Goal: Task Accomplishment & Management: Use online tool/utility

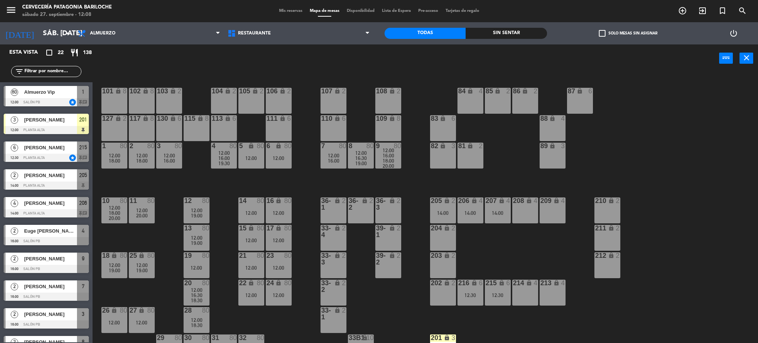
click at [59, 116] on span "[PERSON_NAME]" at bounding box center [50, 120] width 53 height 8
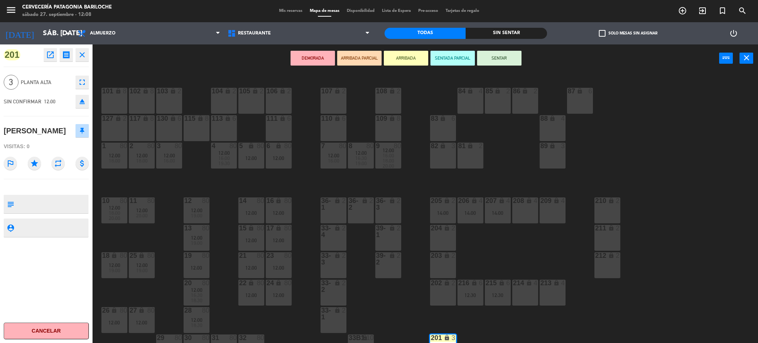
scroll to position [15, 0]
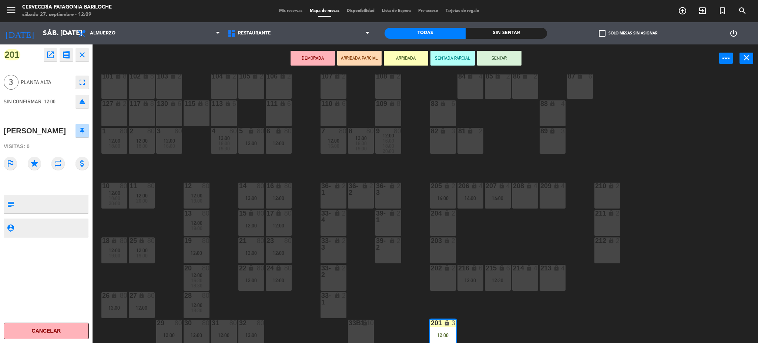
click at [536, 199] on div "208 lock 4" at bounding box center [526, 196] width 26 height 26
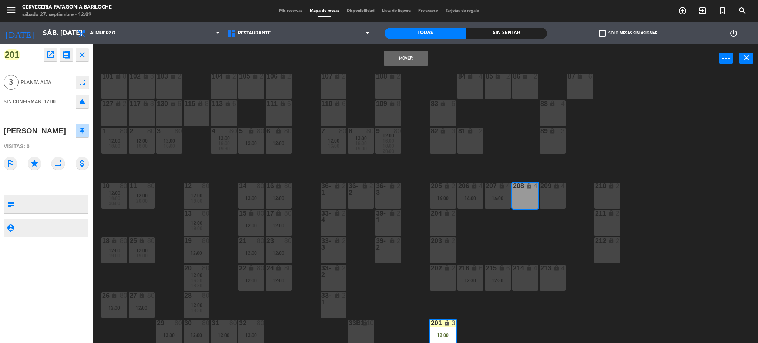
click at [404, 57] on button "Mover" at bounding box center [406, 58] width 44 height 15
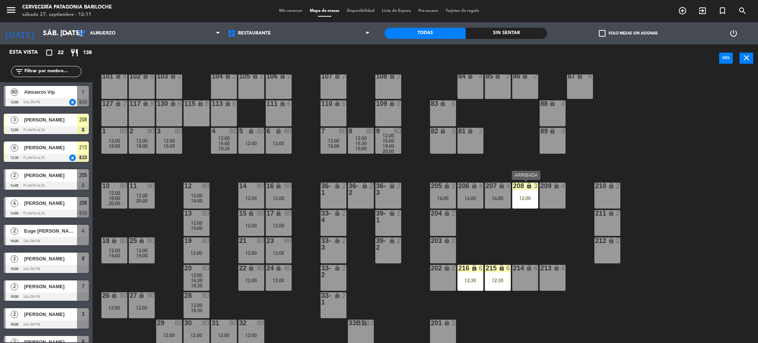
click at [525, 202] on div "208 lock 3 12:00" at bounding box center [526, 196] width 26 height 26
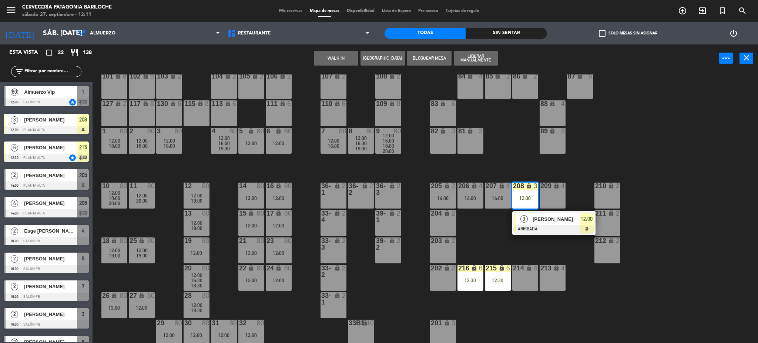
click at [537, 225] on div at bounding box center [554, 229] width 80 height 8
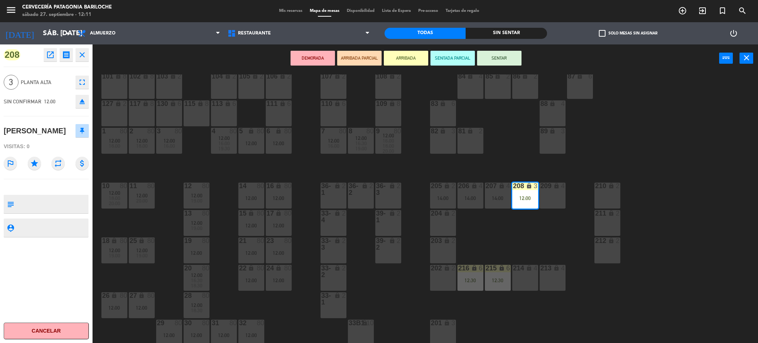
click at [529, 277] on div "214 lock 4" at bounding box center [526, 278] width 26 height 26
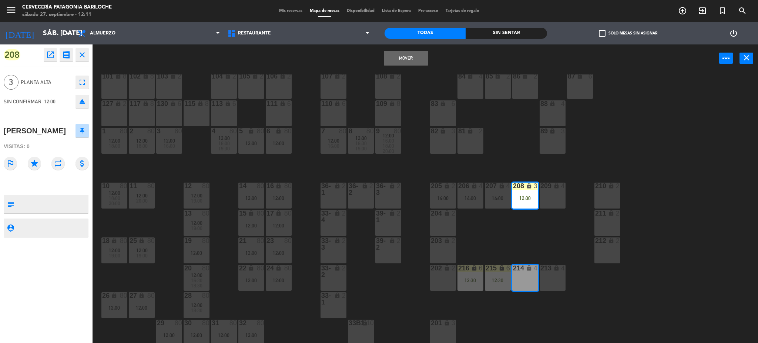
click at [425, 61] on button "Mover" at bounding box center [406, 58] width 44 height 15
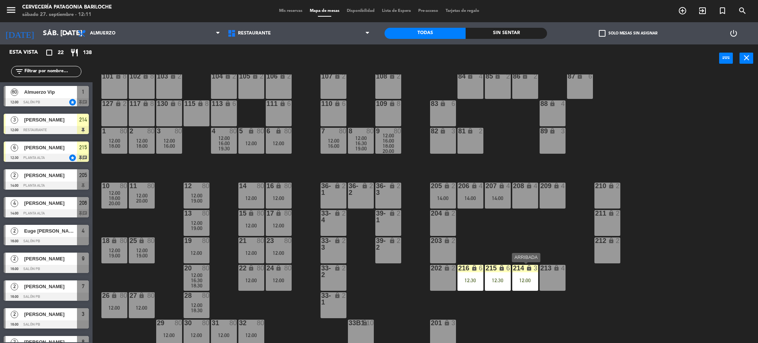
click at [514, 274] on div "214 lock 3 12:00" at bounding box center [526, 278] width 26 height 26
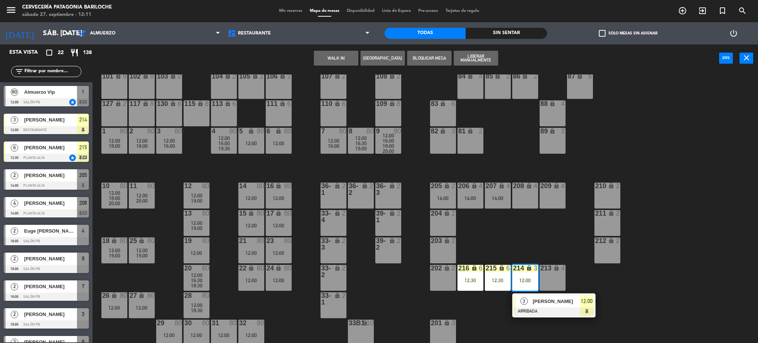
click at [537, 306] on div "[PERSON_NAME]" at bounding box center [556, 301] width 48 height 12
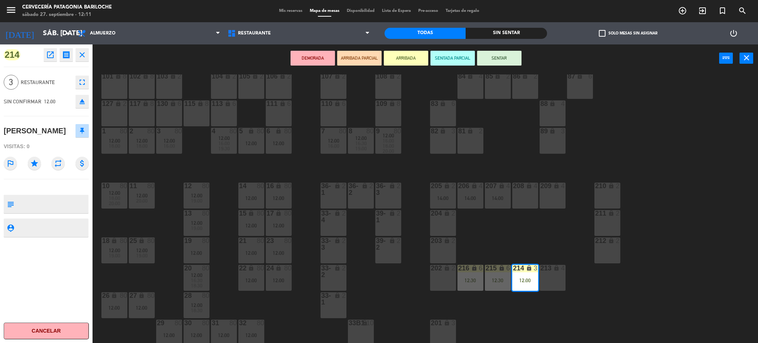
click at [511, 63] on button "SENTAR" at bounding box center [499, 58] width 44 height 15
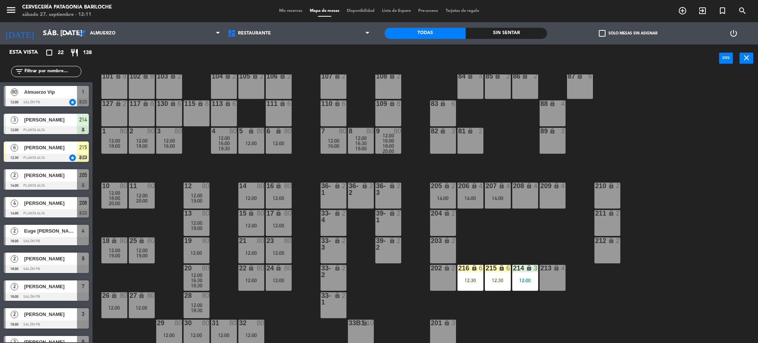
click at [527, 197] on div "208 lock 4" at bounding box center [526, 196] width 26 height 26
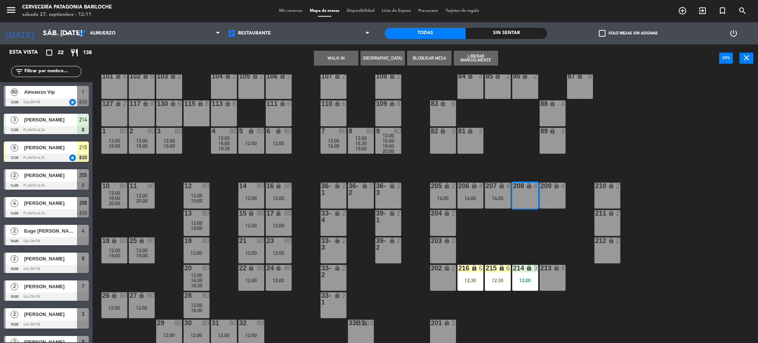
click at [339, 56] on button "WALK IN" at bounding box center [336, 58] width 44 height 15
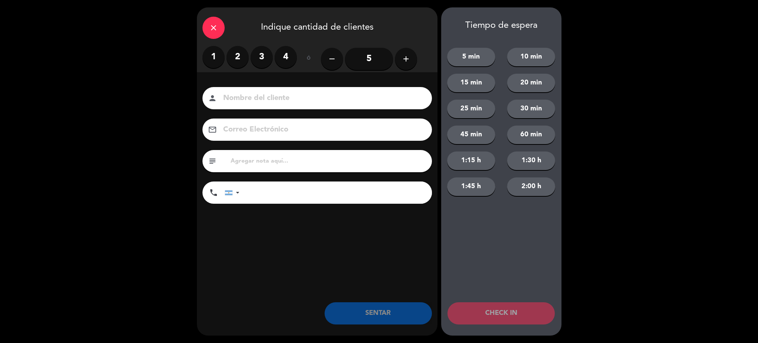
click at [256, 55] on label "3" at bounding box center [262, 57] width 22 height 22
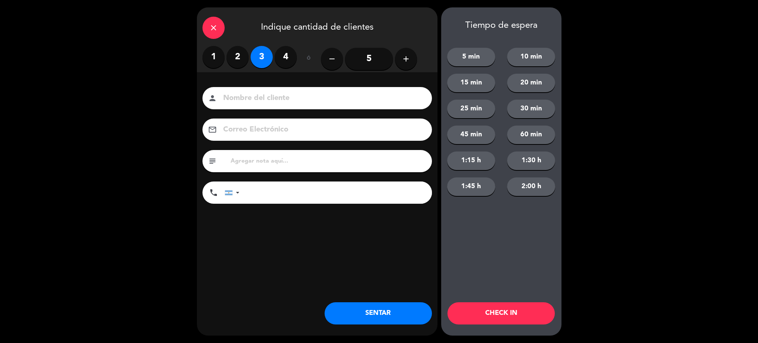
drag, startPoint x: 277, startPoint y: 88, endPoint x: 285, endPoint y: 109, distance: 23.1
click at [276, 90] on div "person" at bounding box center [318, 98] width 230 height 22
click at [287, 108] on div "person" at bounding box center [318, 98] width 230 height 22
click at [297, 99] on input at bounding box center [323, 98] width 200 height 13
type input "[PERSON_NAME]"
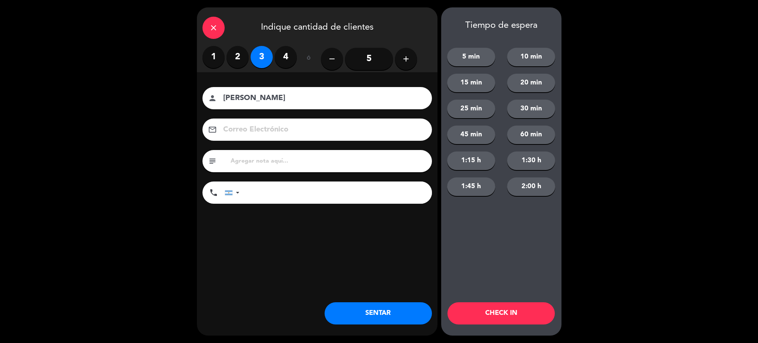
click at [293, 195] on input "tel" at bounding box center [339, 192] width 185 height 22
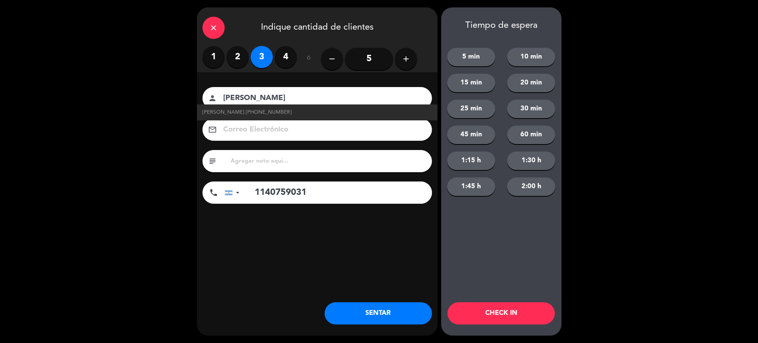
type input "1140759031"
click at [395, 313] on button "SENTAR" at bounding box center [378, 313] width 107 height 22
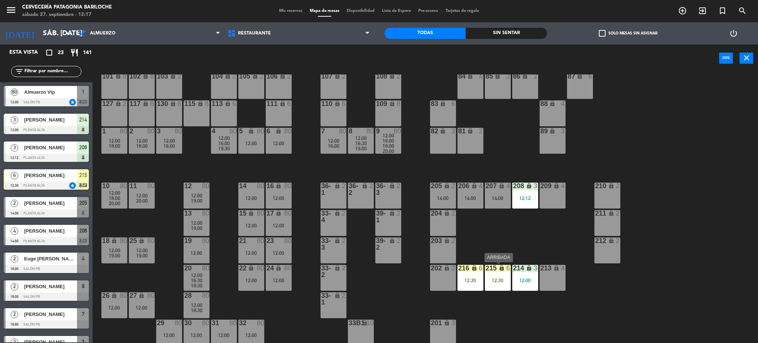
click at [503, 274] on div "215 lock 6 12:30" at bounding box center [498, 278] width 26 height 26
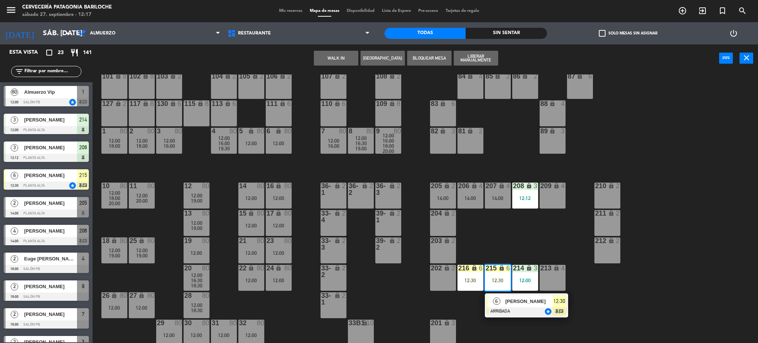
click at [525, 310] on div at bounding box center [527, 311] width 80 height 8
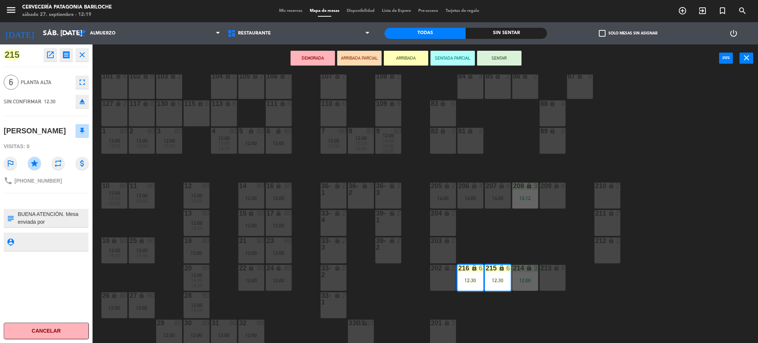
click at [524, 237] on div "101 lock 8 102 lock 8 104 lock 2 105 lock 2 106 lock 2 103 lock 2 107 lock 2 10…" at bounding box center [429, 209] width 658 height 271
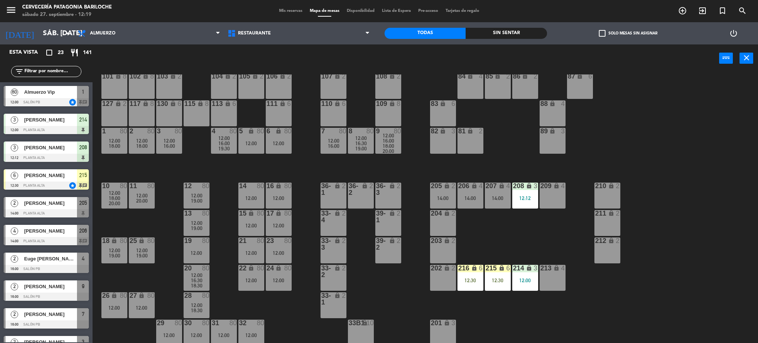
click at [504, 276] on div "215 lock 6 12:30" at bounding box center [498, 278] width 26 height 26
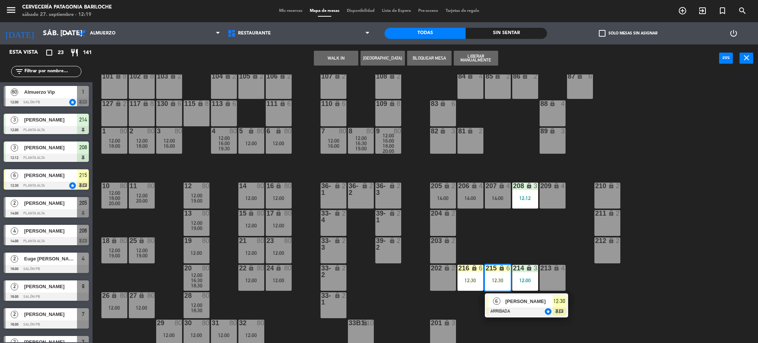
click at [516, 308] on div at bounding box center [527, 311] width 80 height 8
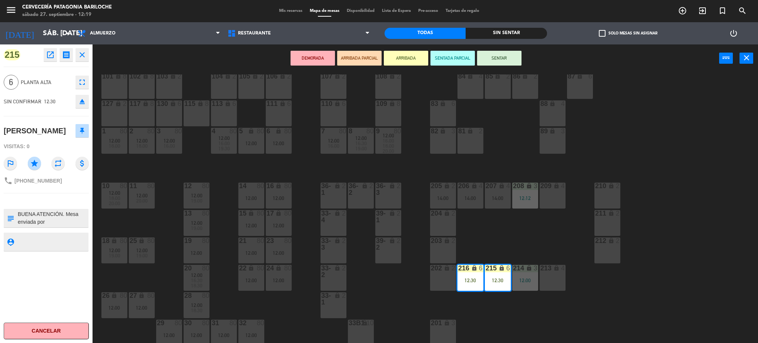
click at [596, 215] on div "211" at bounding box center [596, 213] width 0 height 7
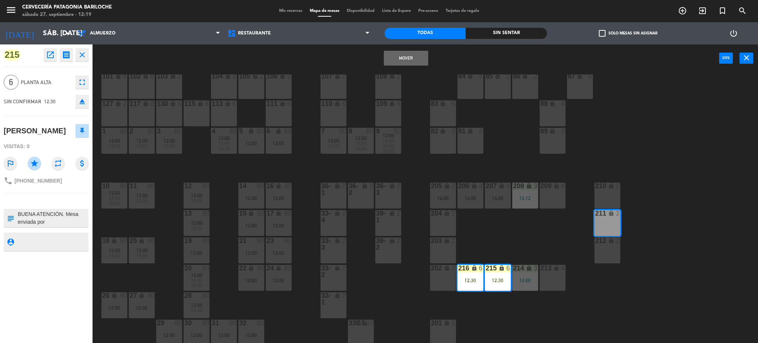
click at [601, 193] on div "210 lock 2" at bounding box center [608, 196] width 26 height 26
click at [395, 58] on button "Mover y Unir" at bounding box center [406, 58] width 44 height 15
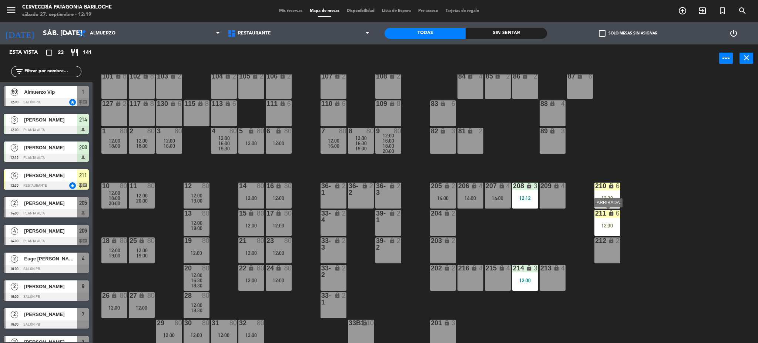
click at [620, 230] on div "211 lock 6 12:30" at bounding box center [608, 223] width 26 height 26
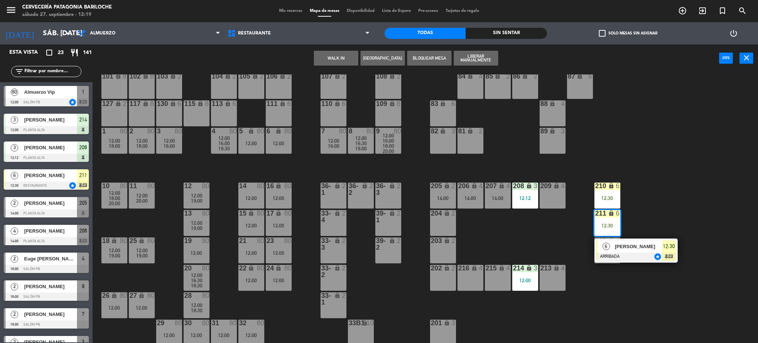
drag, startPoint x: 630, startPoint y: 250, endPoint x: 589, endPoint y: 142, distance: 115.3
click at [630, 250] on div "6 [PERSON_NAME] ARRIBADA star 12:30 chat" at bounding box center [636, 251] width 94 height 24
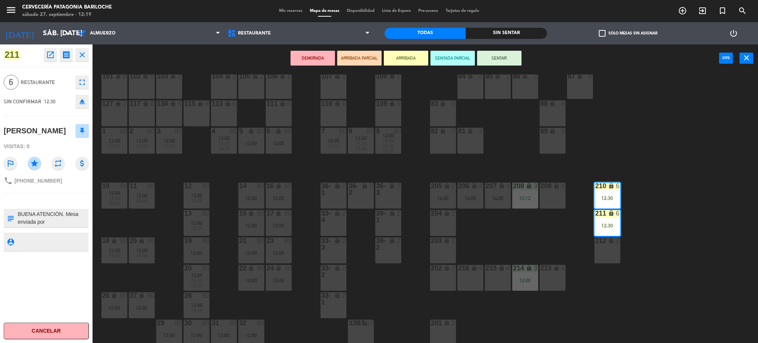
click at [502, 59] on button "SENTAR" at bounding box center [499, 58] width 44 height 15
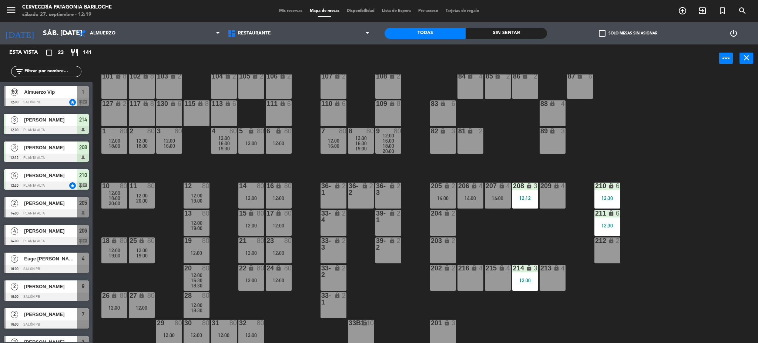
click at [443, 224] on div "204 lock 2" at bounding box center [443, 223] width 26 height 26
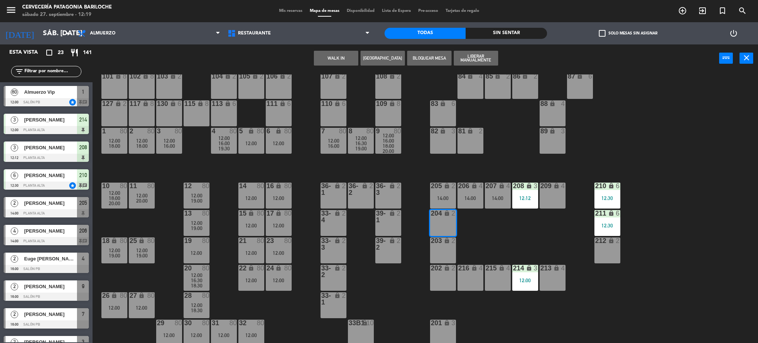
click at [503, 240] on div "101 lock 8 102 lock 8 104 lock 2 105 lock 2 106 lock 2 103 lock 2 107 lock 2 10…" at bounding box center [429, 209] width 658 height 271
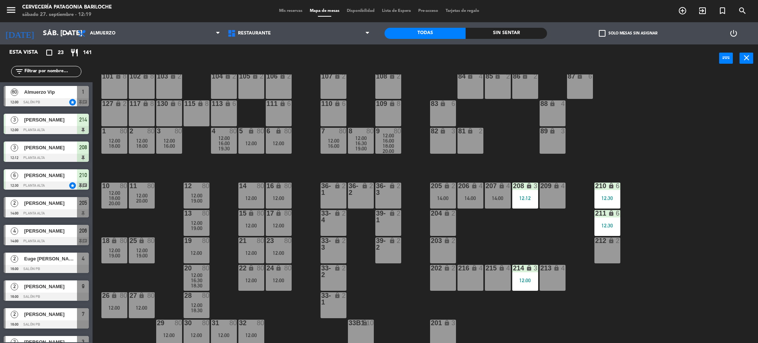
click at [454, 230] on div "204 lock 2" at bounding box center [443, 223] width 26 height 26
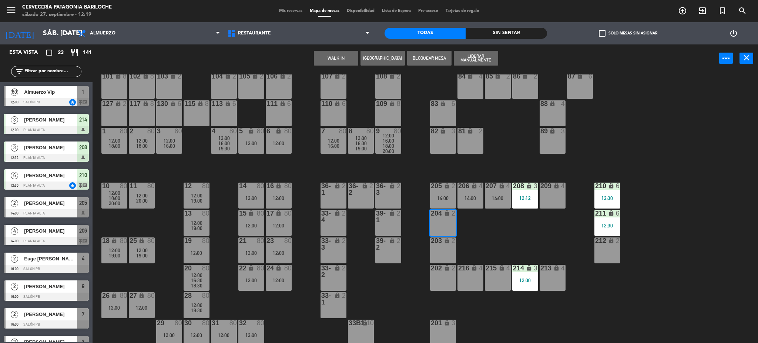
click at [340, 63] on button "WALK IN" at bounding box center [336, 58] width 44 height 15
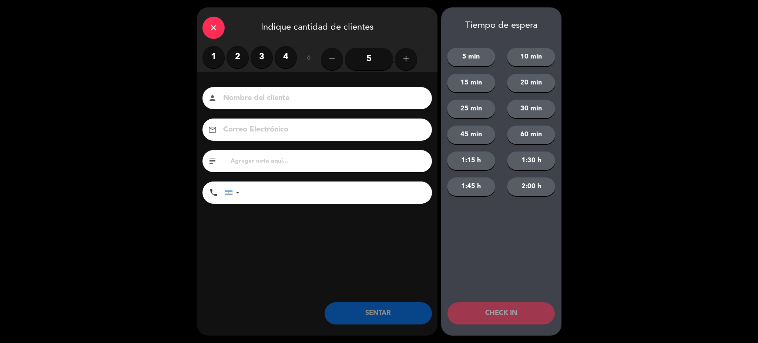
click at [203, 58] on label "1" at bounding box center [214, 57] width 22 height 22
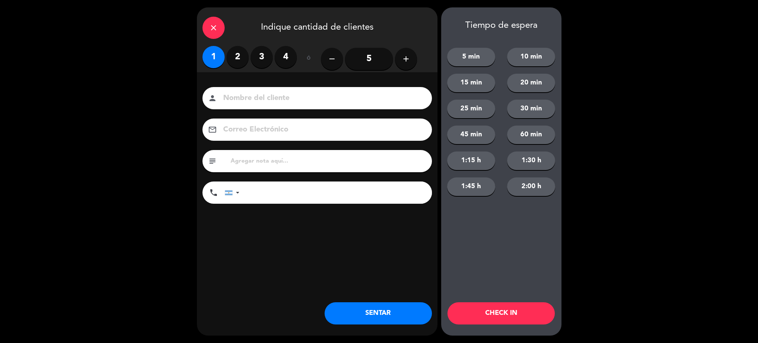
click at [245, 94] on input at bounding box center [323, 98] width 200 height 13
type input "[PERSON_NAME]"
click at [295, 182] on input "tel" at bounding box center [339, 192] width 185 height 22
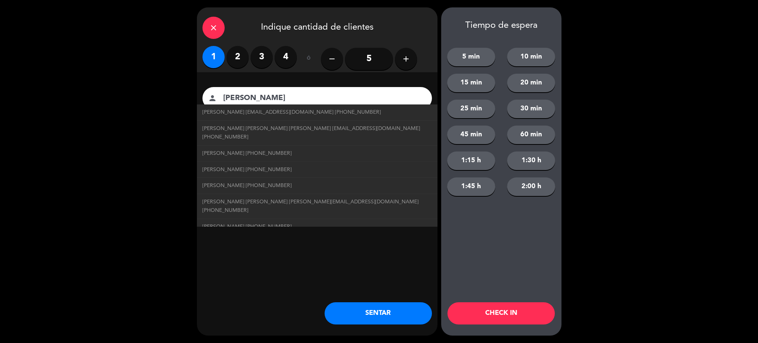
type input "1131732183"
click at [363, 316] on button "SENTAR" at bounding box center [378, 313] width 107 height 22
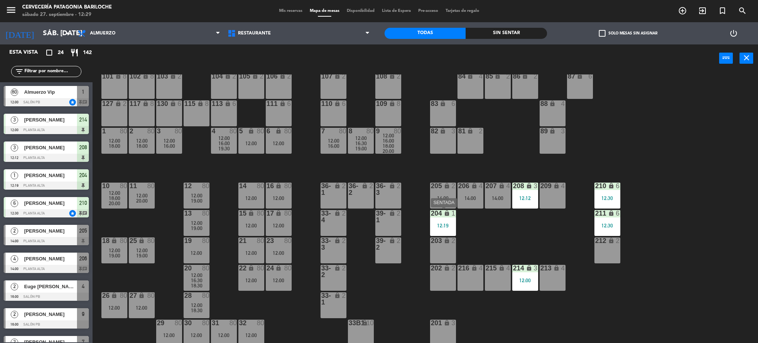
click at [447, 223] on div "12:19" at bounding box center [443, 225] width 26 height 5
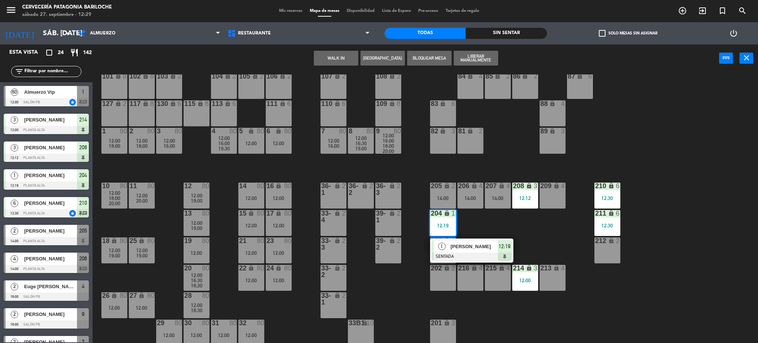
click at [494, 227] on div "101 lock 8 102 lock 8 104 lock 2 105 lock 2 106 lock 2 103 lock 2 107 lock 2 10…" at bounding box center [429, 209] width 658 height 271
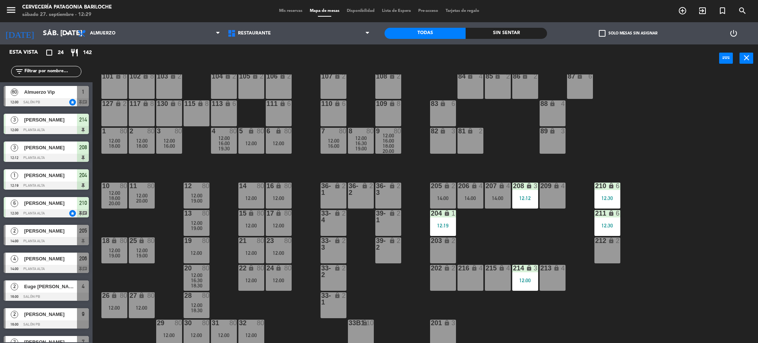
click at [442, 200] on div "14:00" at bounding box center [443, 198] width 26 height 5
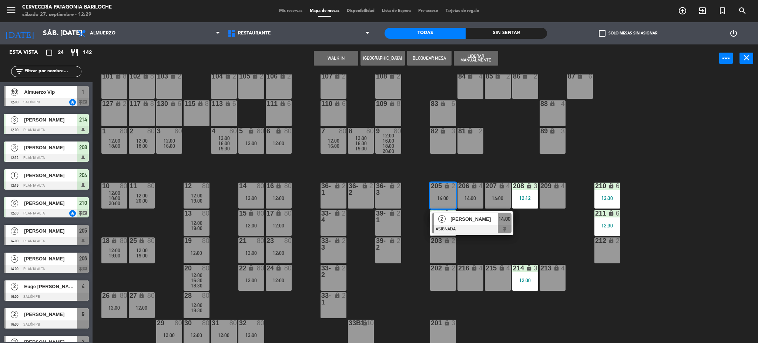
click at [550, 238] on div "101 lock 8 102 lock 8 104 lock 2 105 lock 2 106 lock 2 103 lock 2 107 lock 2 10…" at bounding box center [429, 209] width 658 height 271
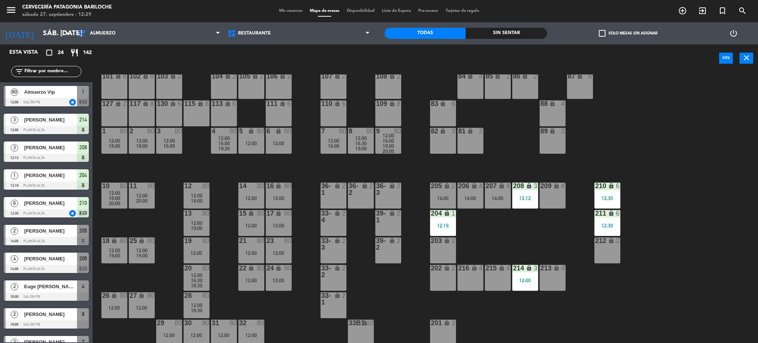
click at [445, 194] on div "205 lock 2 14:00" at bounding box center [443, 196] width 26 height 26
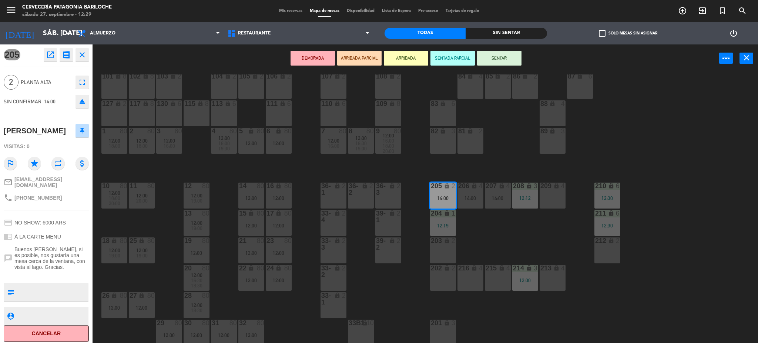
click at [448, 241] on icon "lock" at bounding box center [447, 240] width 6 height 6
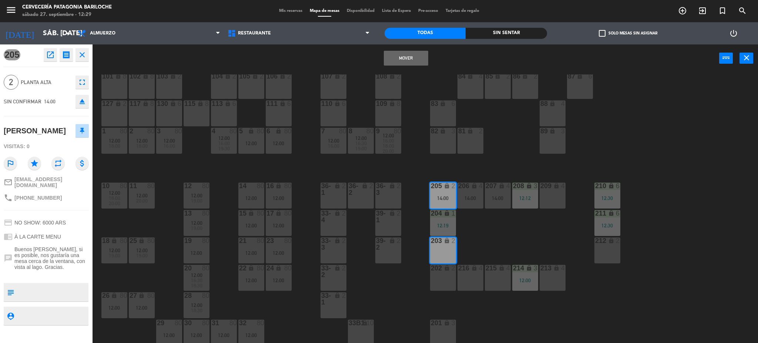
click at [400, 57] on button "Mover" at bounding box center [406, 58] width 44 height 15
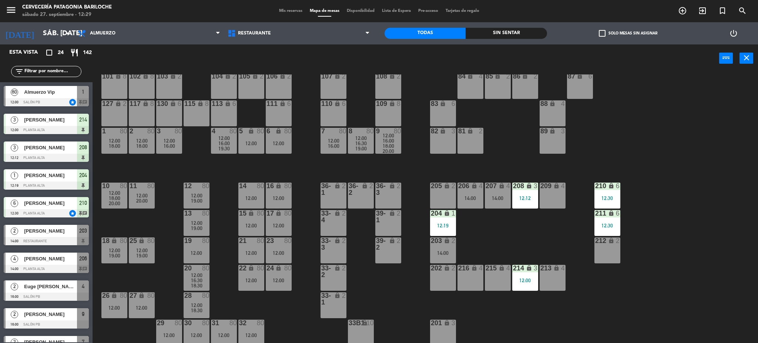
click at [447, 196] on div "205 lock 2" at bounding box center [443, 196] width 26 height 26
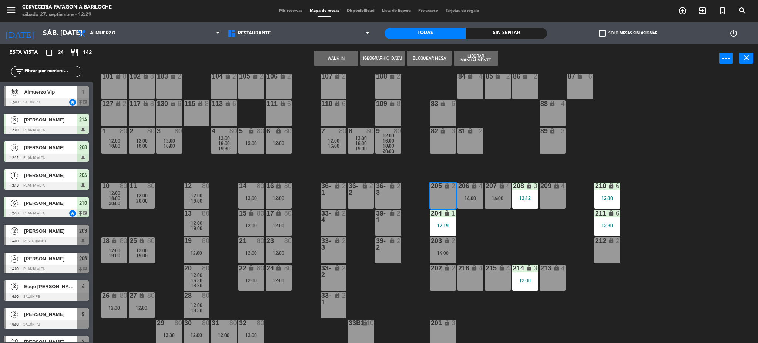
click at [346, 56] on button "WALK IN" at bounding box center [336, 58] width 44 height 15
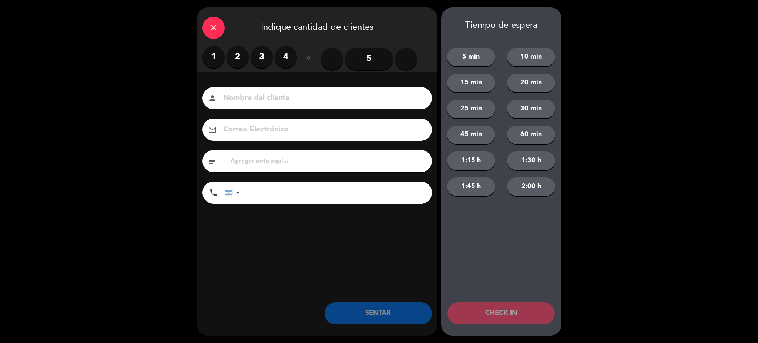
click at [231, 55] on label "2" at bounding box center [238, 57] width 22 height 22
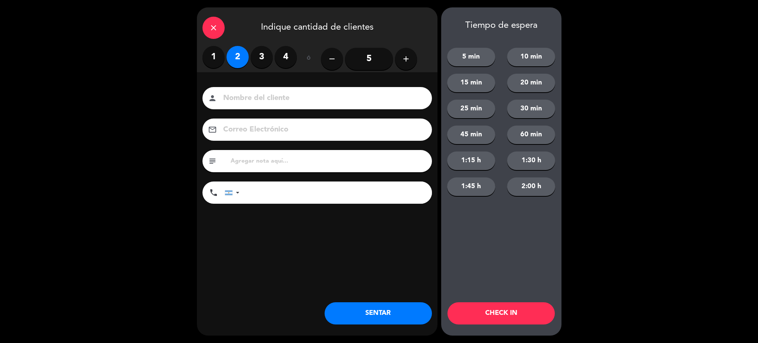
click at [210, 61] on label "1" at bounding box center [214, 57] width 22 height 22
click at [230, 97] on input at bounding box center [323, 98] width 200 height 13
type input "maridaje"
click at [384, 311] on button "SENTAR" at bounding box center [378, 313] width 107 height 22
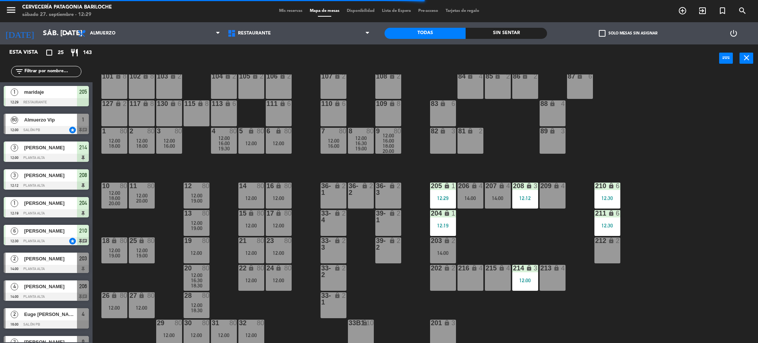
click at [537, 204] on div "208 lock 3 12:12" at bounding box center [526, 196] width 26 height 26
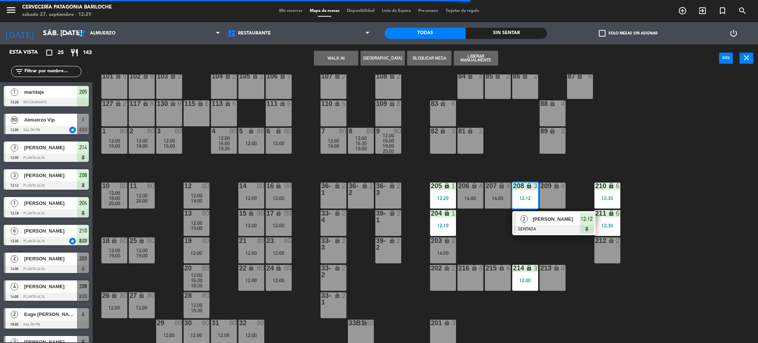
click at [493, 251] on div "101 lock 8 102 lock 8 104 lock 2 105 lock 2 106 lock 2 103 lock 2 107 lock 2 10…" at bounding box center [429, 209] width 658 height 271
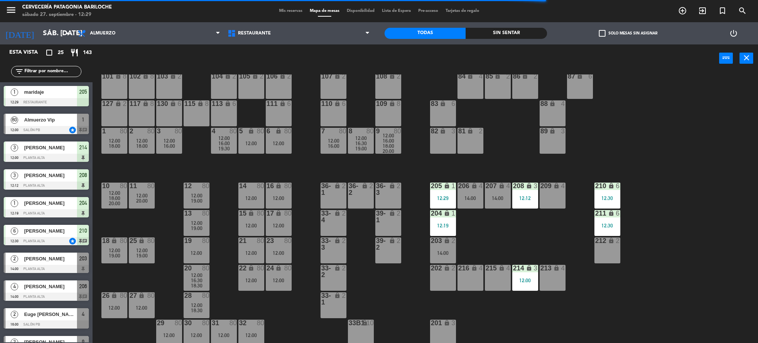
click at [528, 278] on div "12:00" at bounding box center [526, 280] width 26 height 5
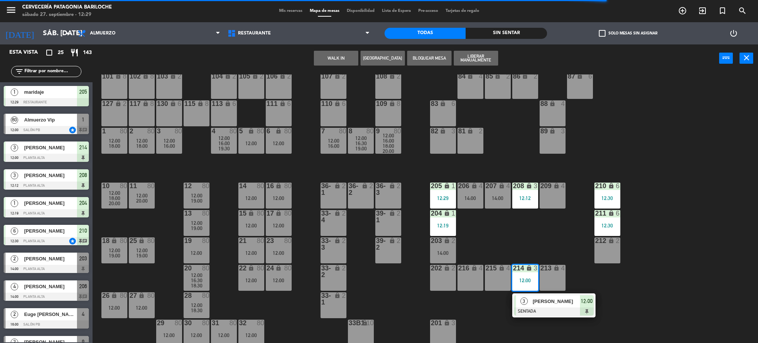
click at [540, 313] on div at bounding box center [554, 311] width 80 height 8
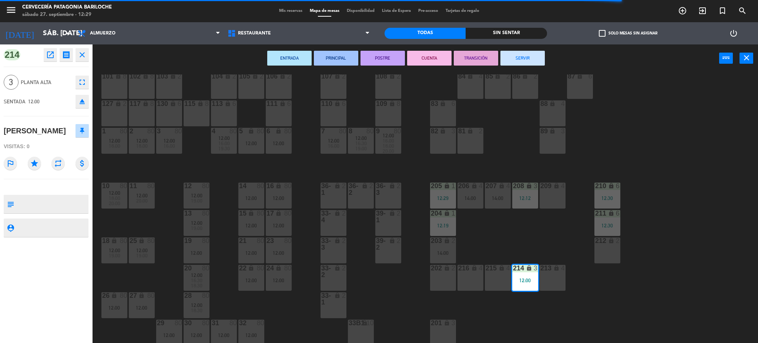
click at [503, 282] on div "215 lock 4" at bounding box center [498, 278] width 26 height 26
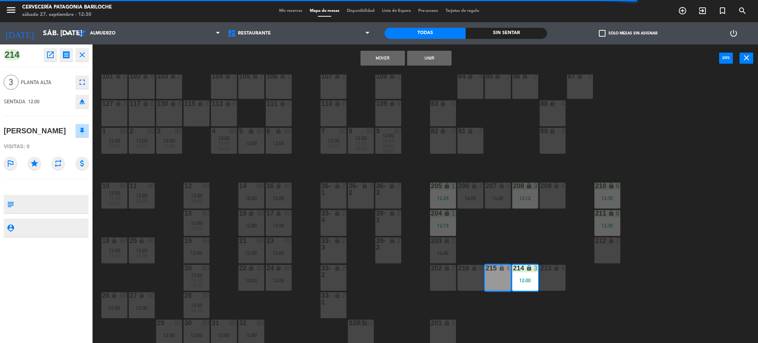
click at [386, 59] on button "Mover" at bounding box center [383, 58] width 44 height 15
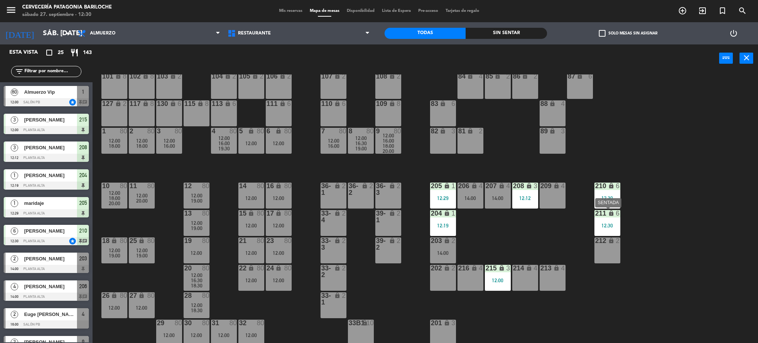
click at [606, 230] on div "211 lock 6 12:30" at bounding box center [608, 223] width 26 height 26
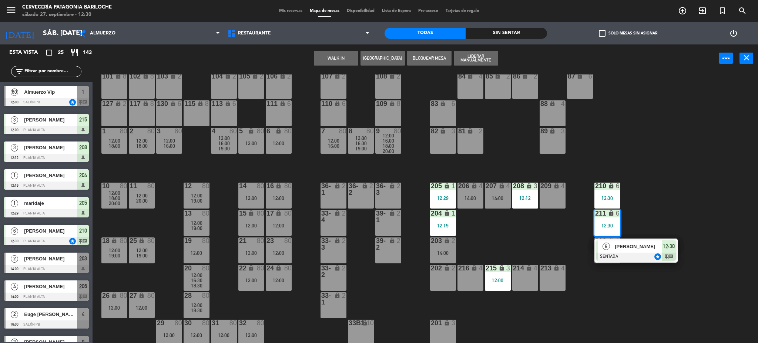
click at [626, 253] on div at bounding box center [637, 257] width 80 height 8
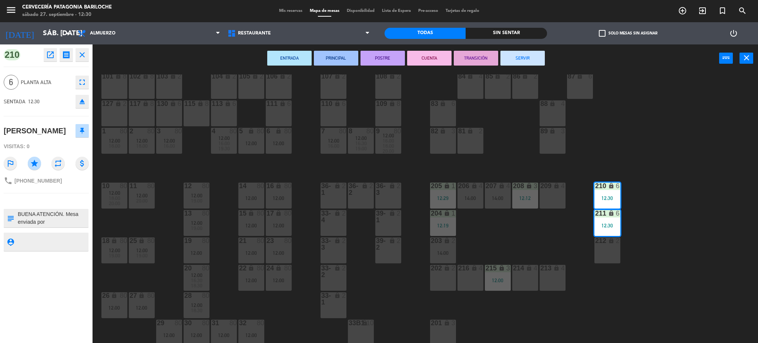
scroll to position [15, 0]
click at [550, 233] on div "101 lock 8 102 lock 8 104 lock 2 105 lock 2 106 lock 2 103 lock 2 107 lock 2 10…" at bounding box center [429, 209] width 658 height 271
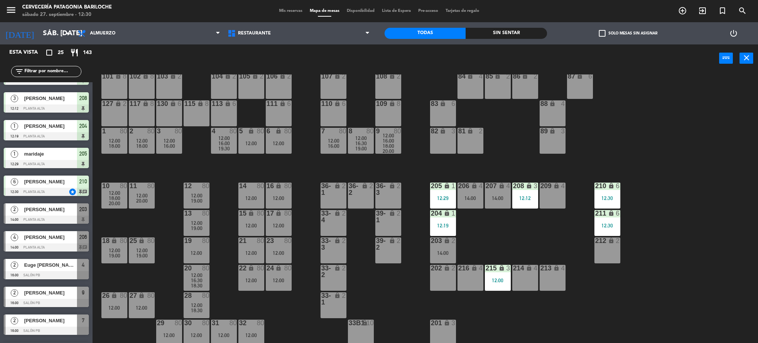
scroll to position [148, 0]
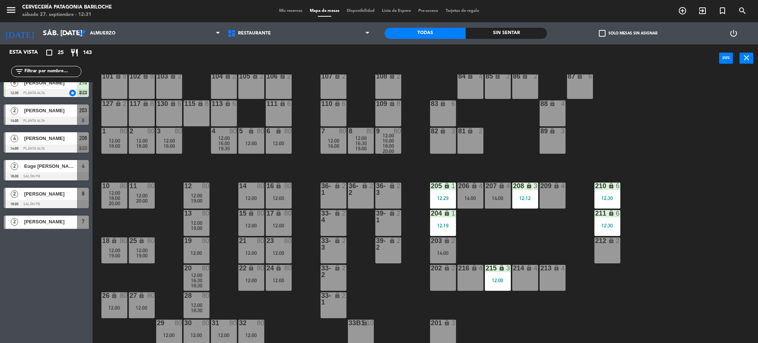
click at [649, 133] on div "101 lock 8 102 lock 8 104 lock 2 105 lock 2 106 lock 2 103 lock 2 107 lock 2 10…" at bounding box center [429, 209] width 658 height 271
